Goal: Find specific page/section: Find specific page/section

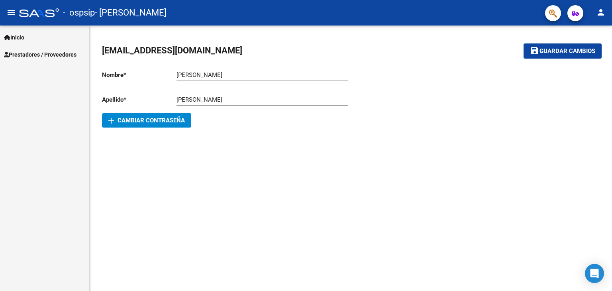
click at [46, 42] on link "Inicio" at bounding box center [44, 37] width 89 height 17
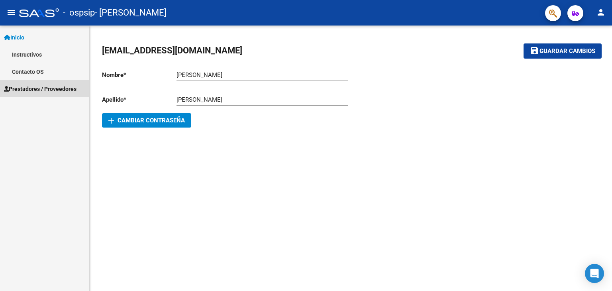
click at [26, 91] on span "Prestadores / Proveedores" at bounding box center [40, 88] width 73 height 9
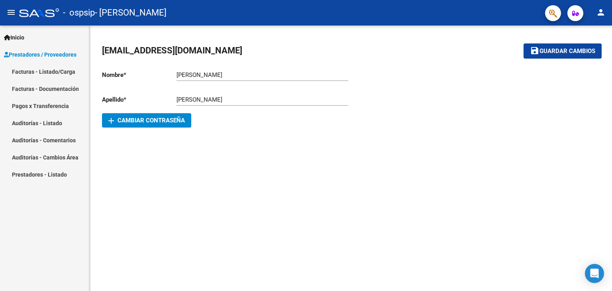
click at [14, 12] on mat-icon "menu" at bounding box center [11, 13] width 10 height 10
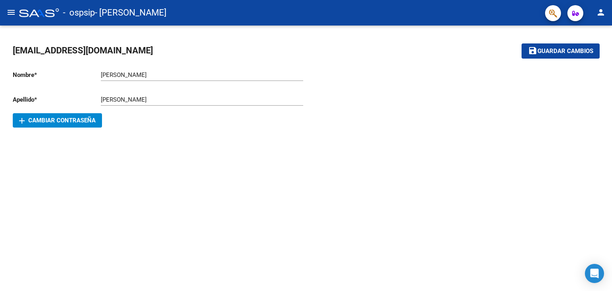
click at [27, 15] on div at bounding box center [39, 12] width 40 height 9
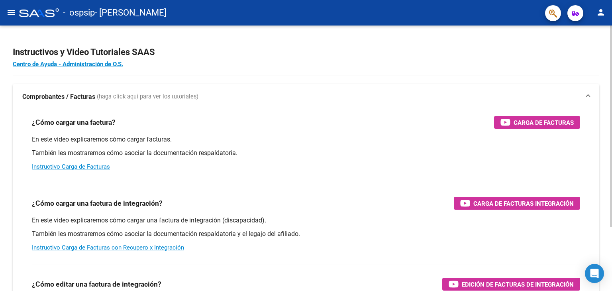
click at [610, 46] on div at bounding box center [611, 127] width 2 height 202
click at [10, 12] on mat-icon "menu" at bounding box center [11, 13] width 10 height 10
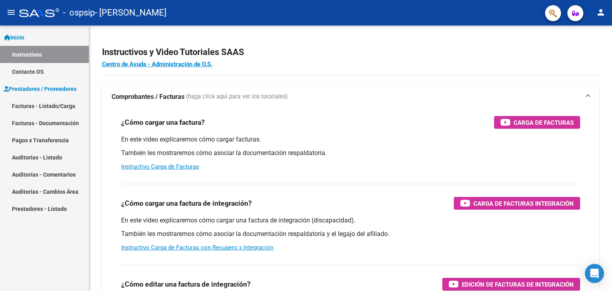
click at [61, 110] on link "Facturas - Listado/Carga" at bounding box center [44, 105] width 89 height 17
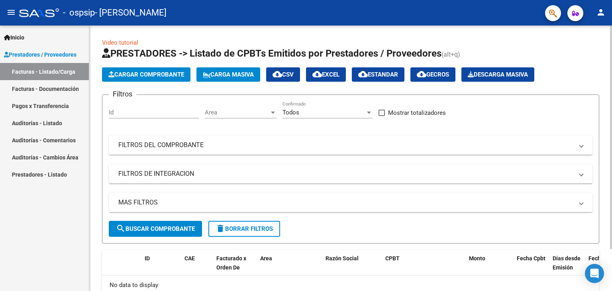
click at [601, 47] on div "Video tutorial PRESTADORES -> Listado de CPBTs Emitidos por Prestadores / Prove…" at bounding box center [351, 184] width 525 height 316
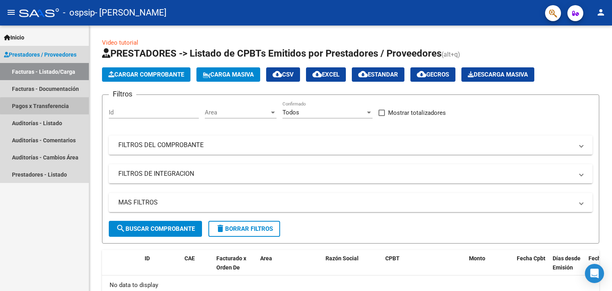
click at [72, 106] on link "Pagos x Transferencia" at bounding box center [44, 105] width 89 height 17
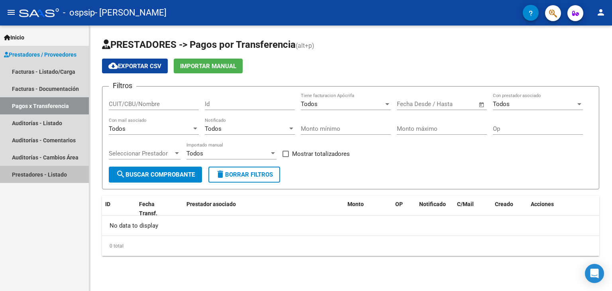
click at [47, 175] on link "Prestadores - Listado" at bounding box center [44, 174] width 89 height 17
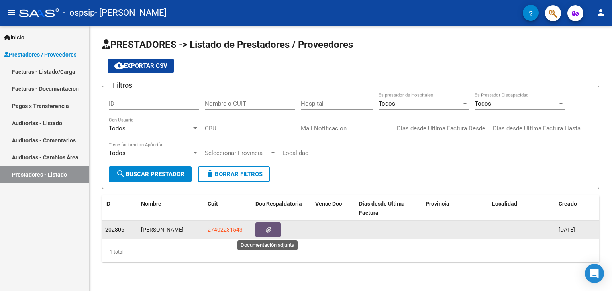
click at [261, 230] on button "button" at bounding box center [268, 229] width 26 height 15
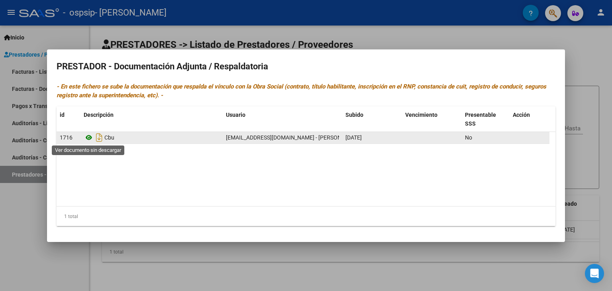
click at [86, 137] on icon at bounding box center [89, 138] width 10 height 10
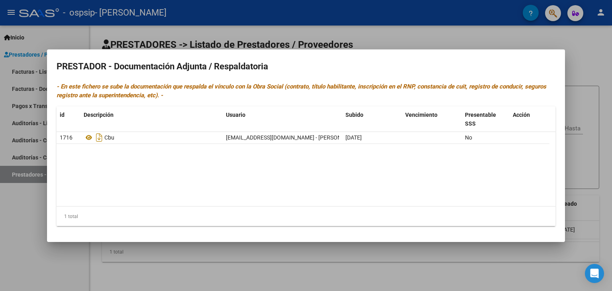
click at [579, 74] on div at bounding box center [306, 145] width 612 height 291
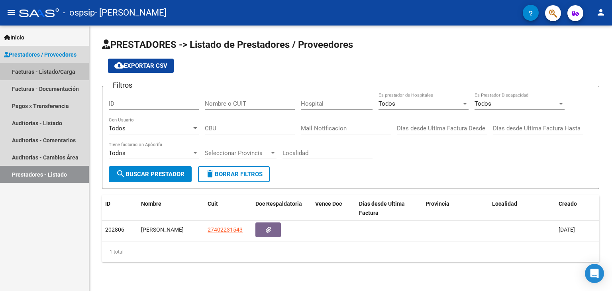
click at [72, 69] on link "Facturas - Listado/Carga" at bounding box center [44, 71] width 89 height 17
